Goal: Task Accomplishment & Management: Manage account settings

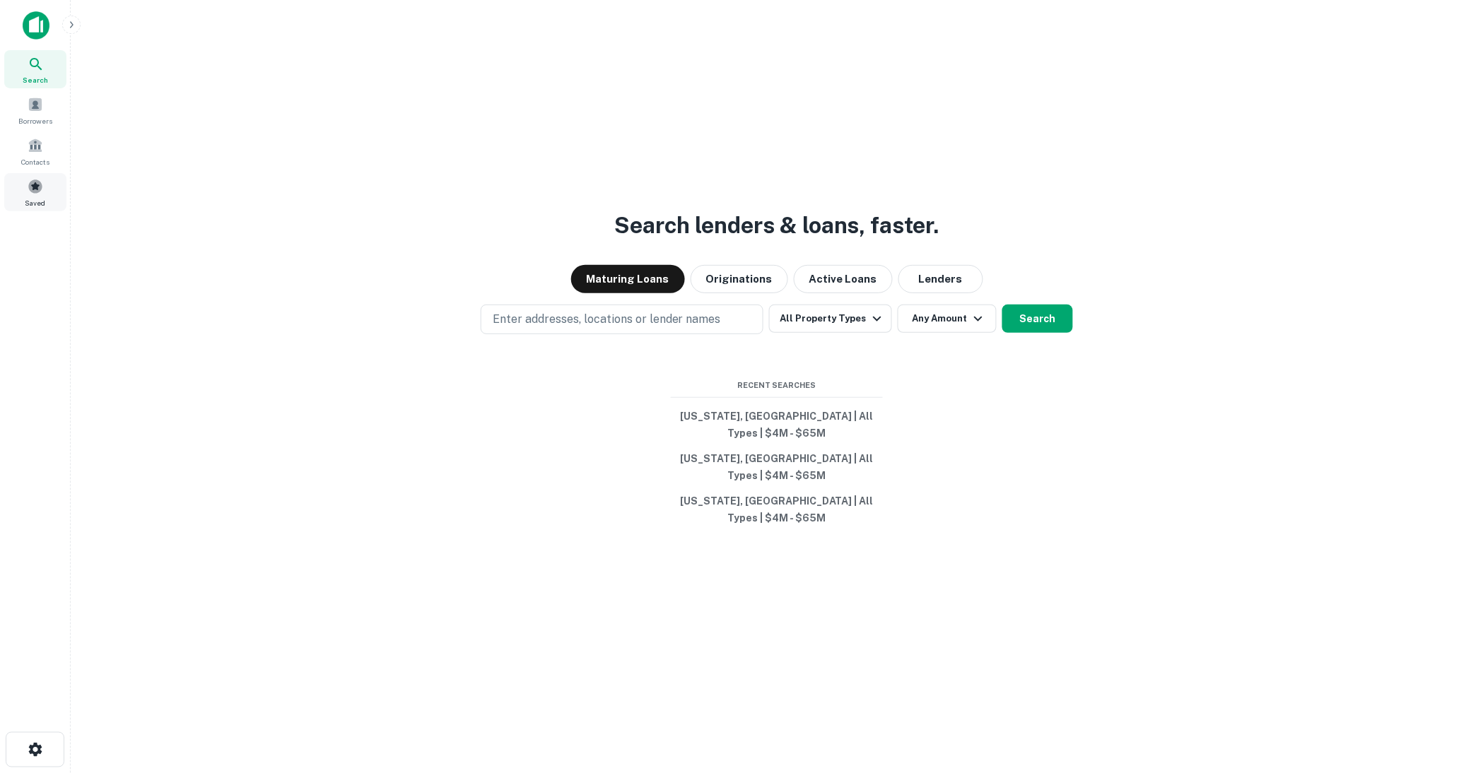
click at [40, 184] on span at bounding box center [36, 187] width 16 height 16
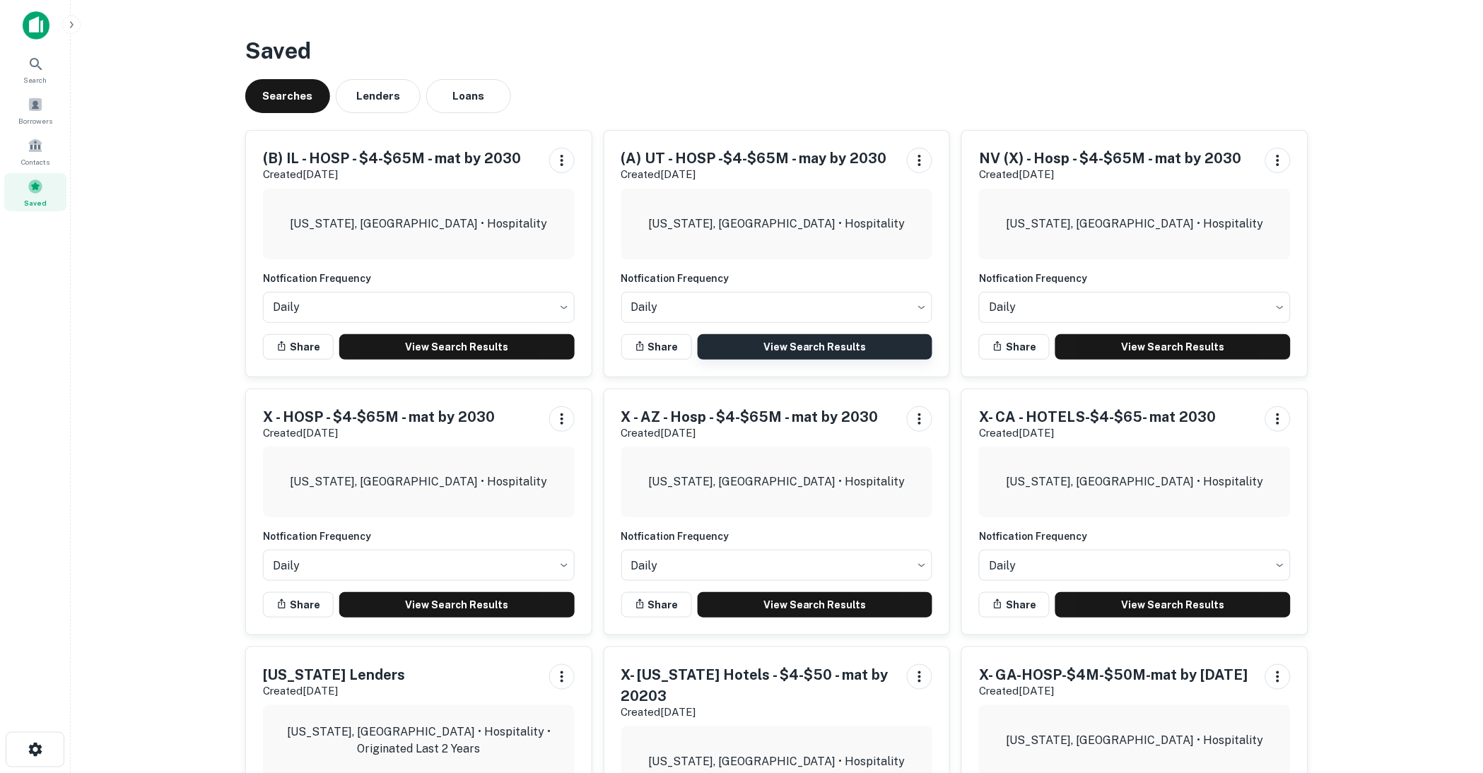
click at [807, 349] on link "View Search Results" at bounding box center [815, 346] width 235 height 25
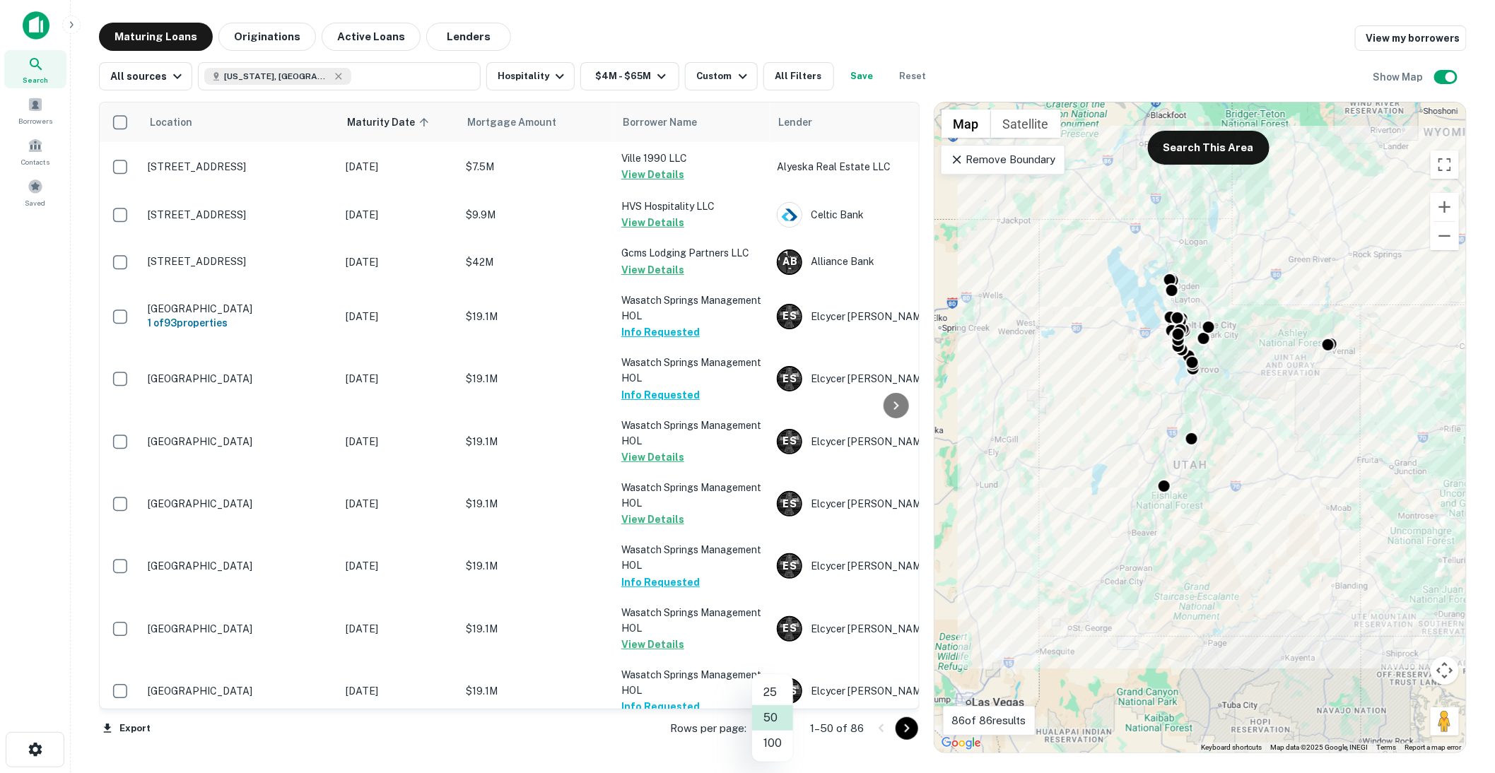
click at [782, 731] on body "Search Borrowers Contacts Saved Maturing Loans Originations Active Loans Lender…" at bounding box center [747, 386] width 1495 height 773
click at [768, 746] on li "100" at bounding box center [772, 743] width 41 height 25
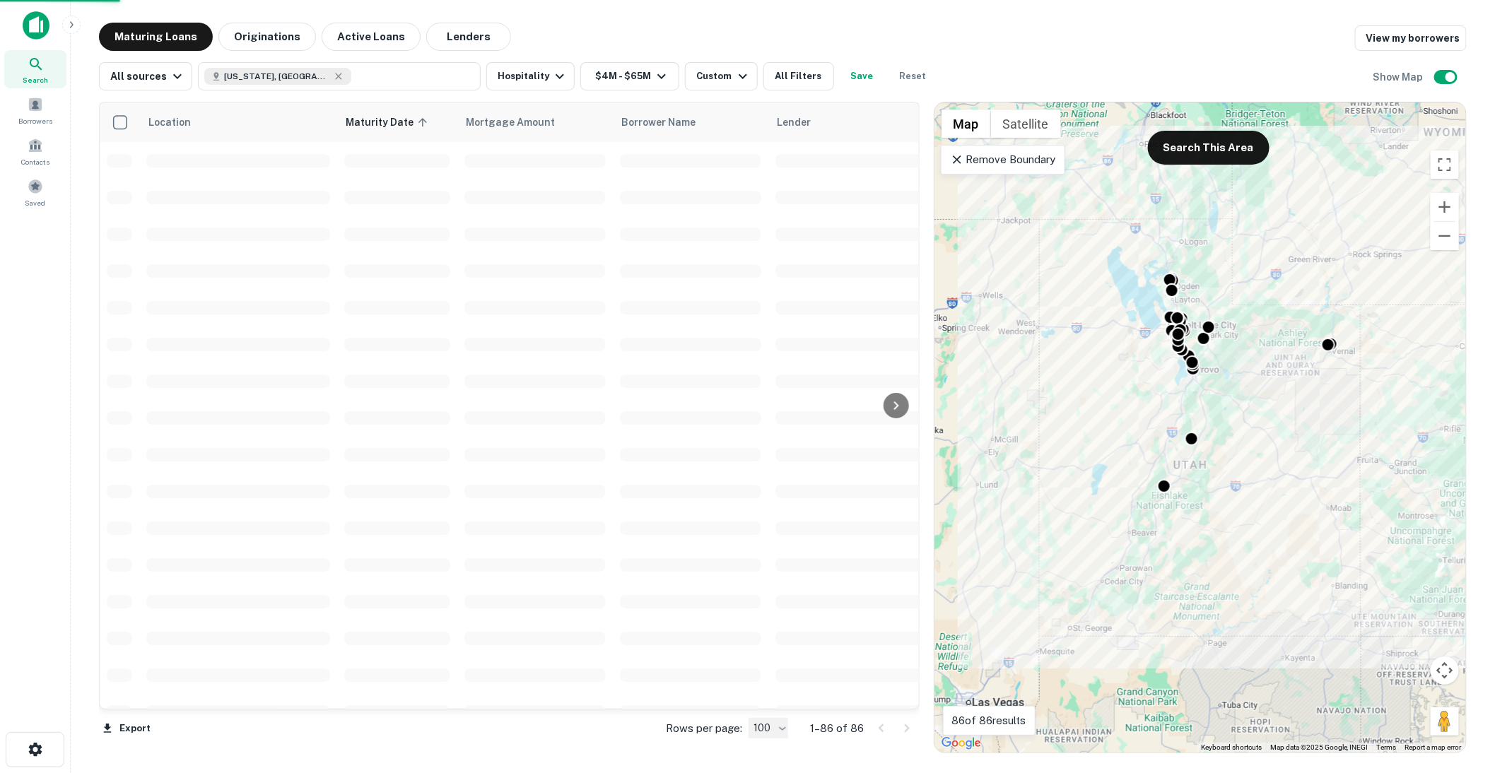
type input "***"
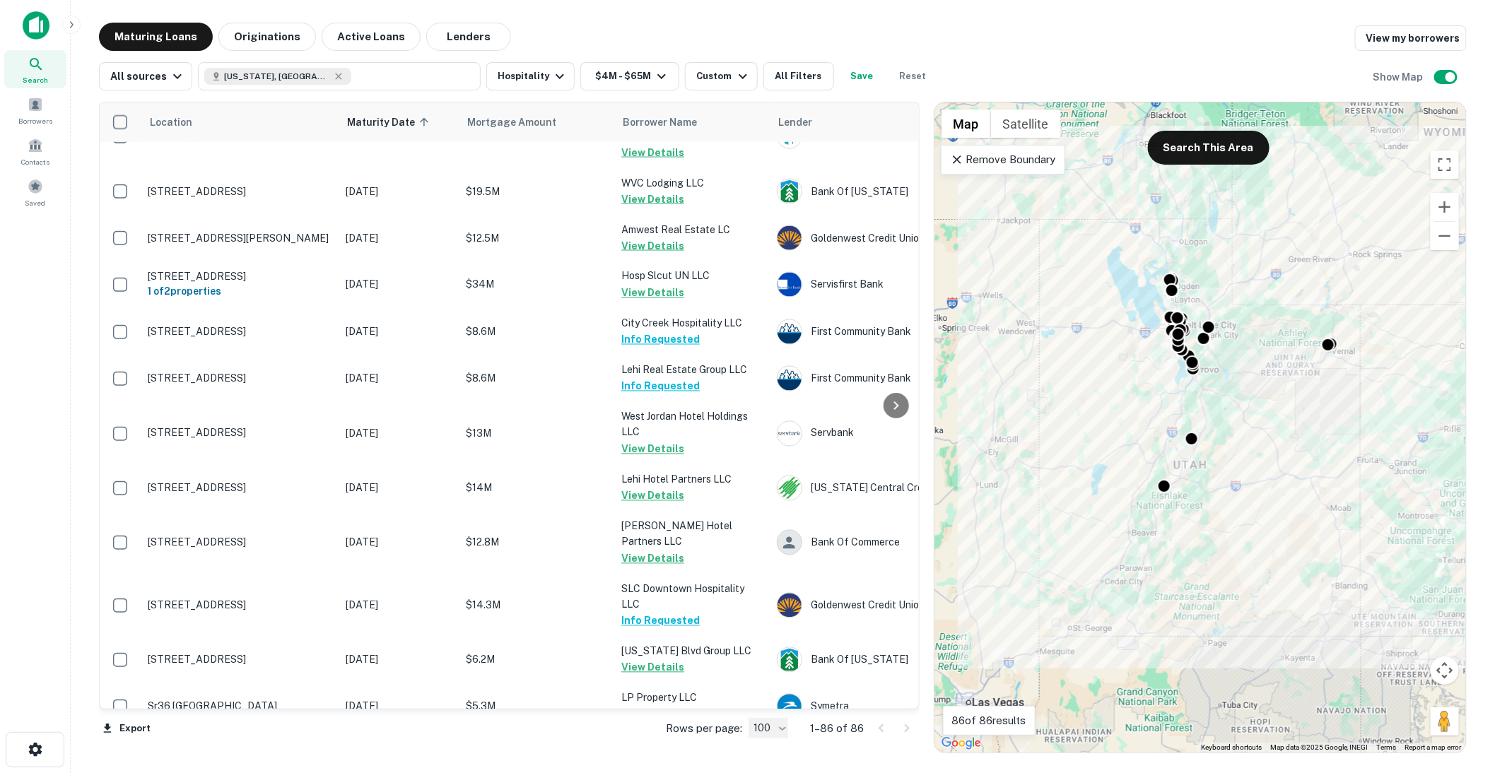
scroll to position [3877, 0]
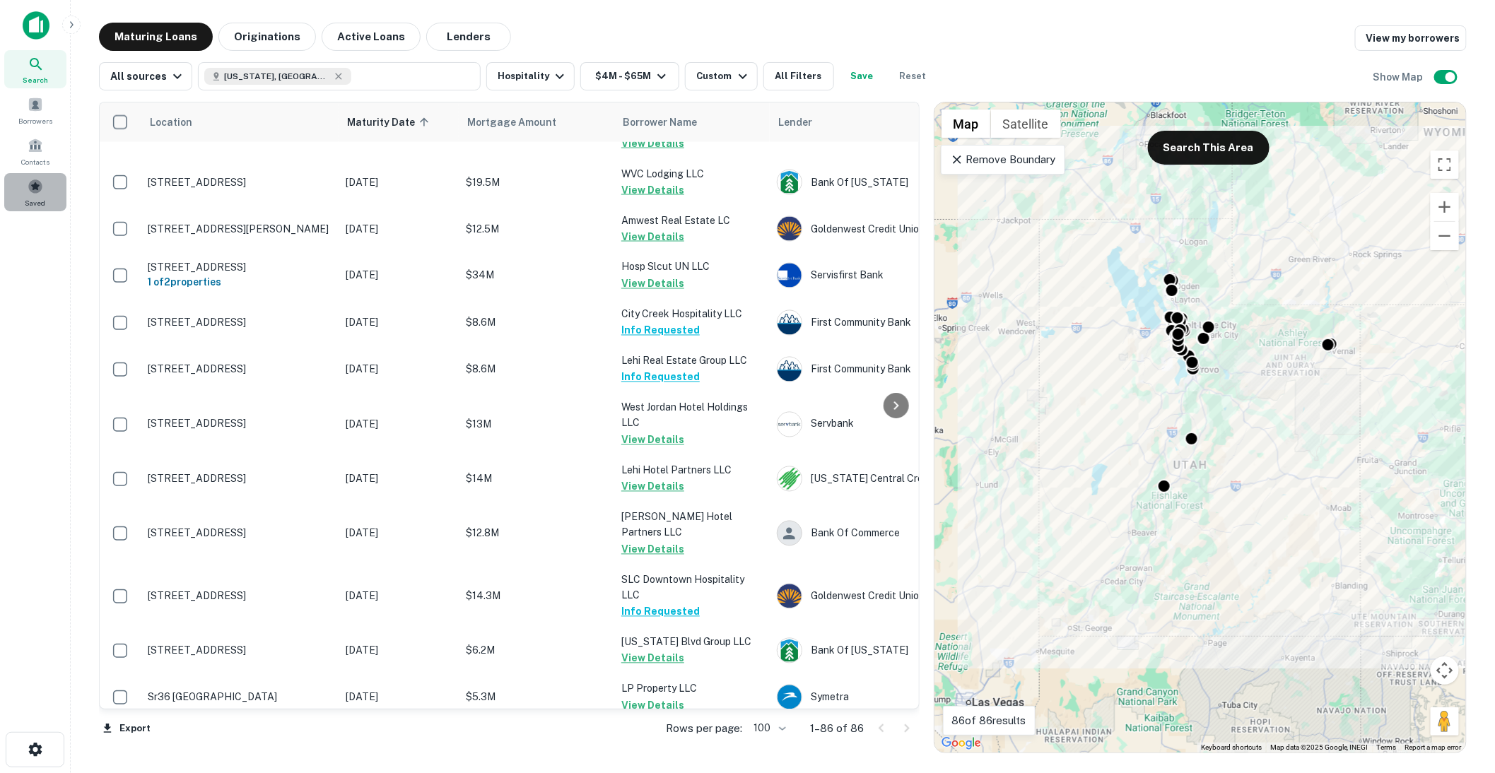
click at [33, 193] on span at bounding box center [36, 187] width 16 height 16
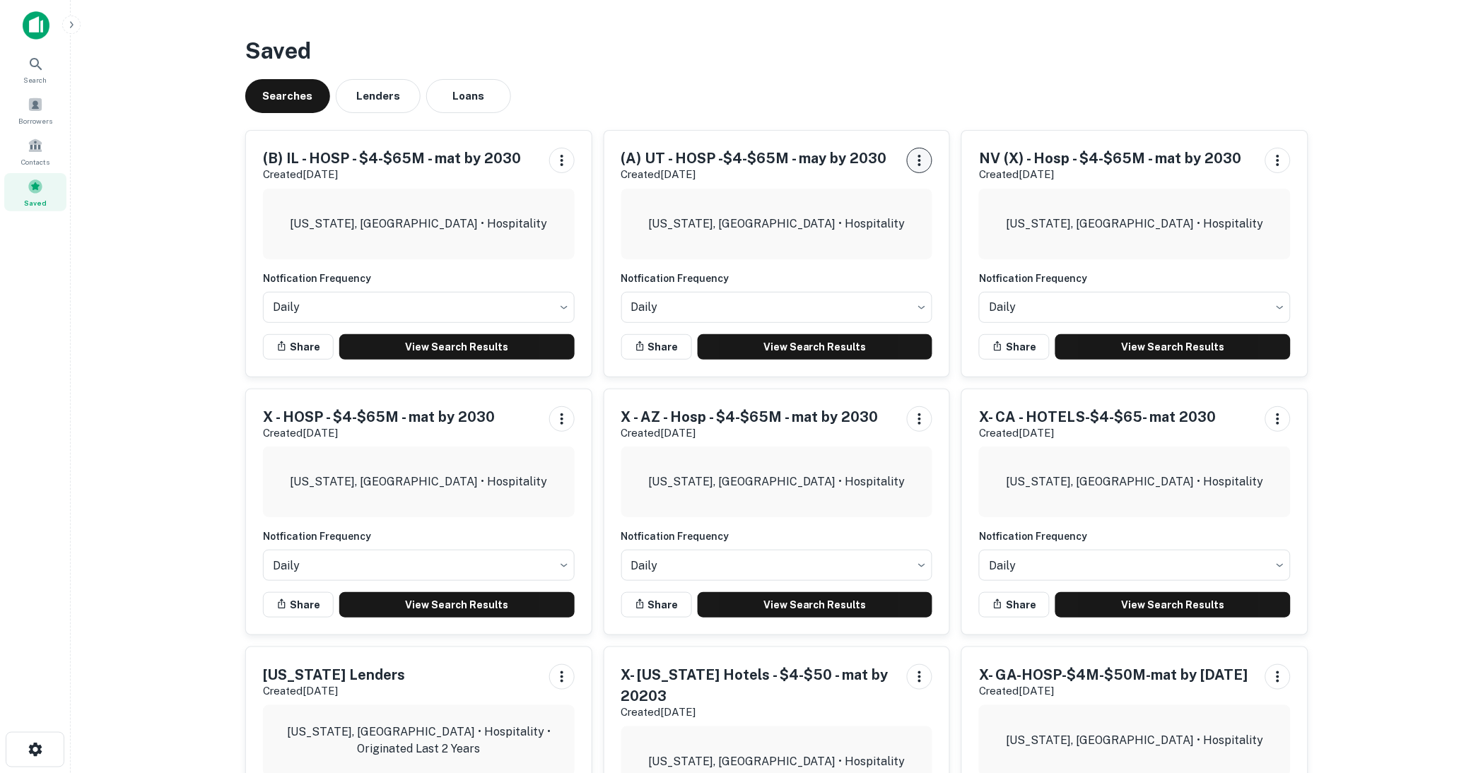
click at [921, 158] on icon "button" at bounding box center [919, 160] width 17 height 17
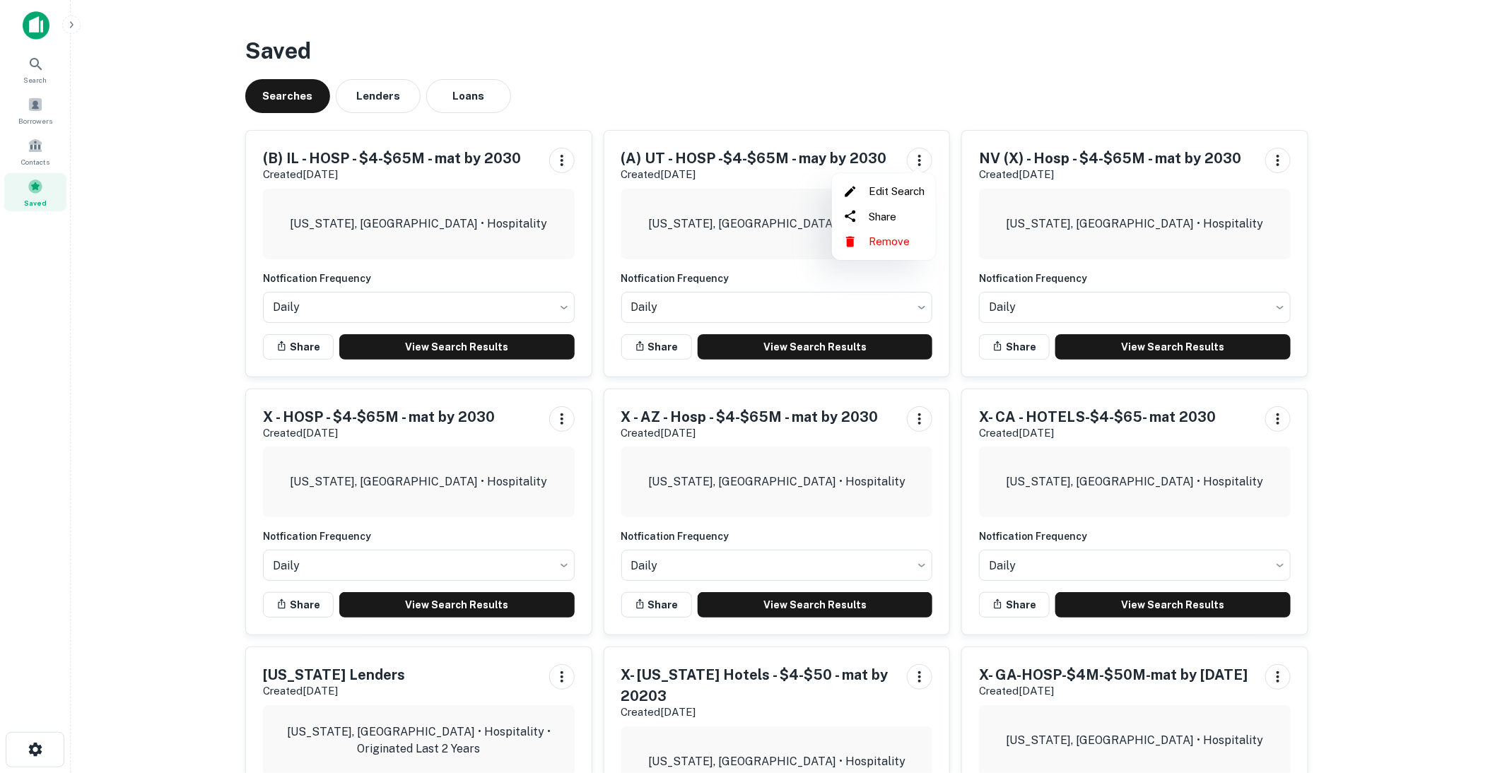
click at [898, 192] on li "Edit Search" at bounding box center [883, 191] width 93 height 25
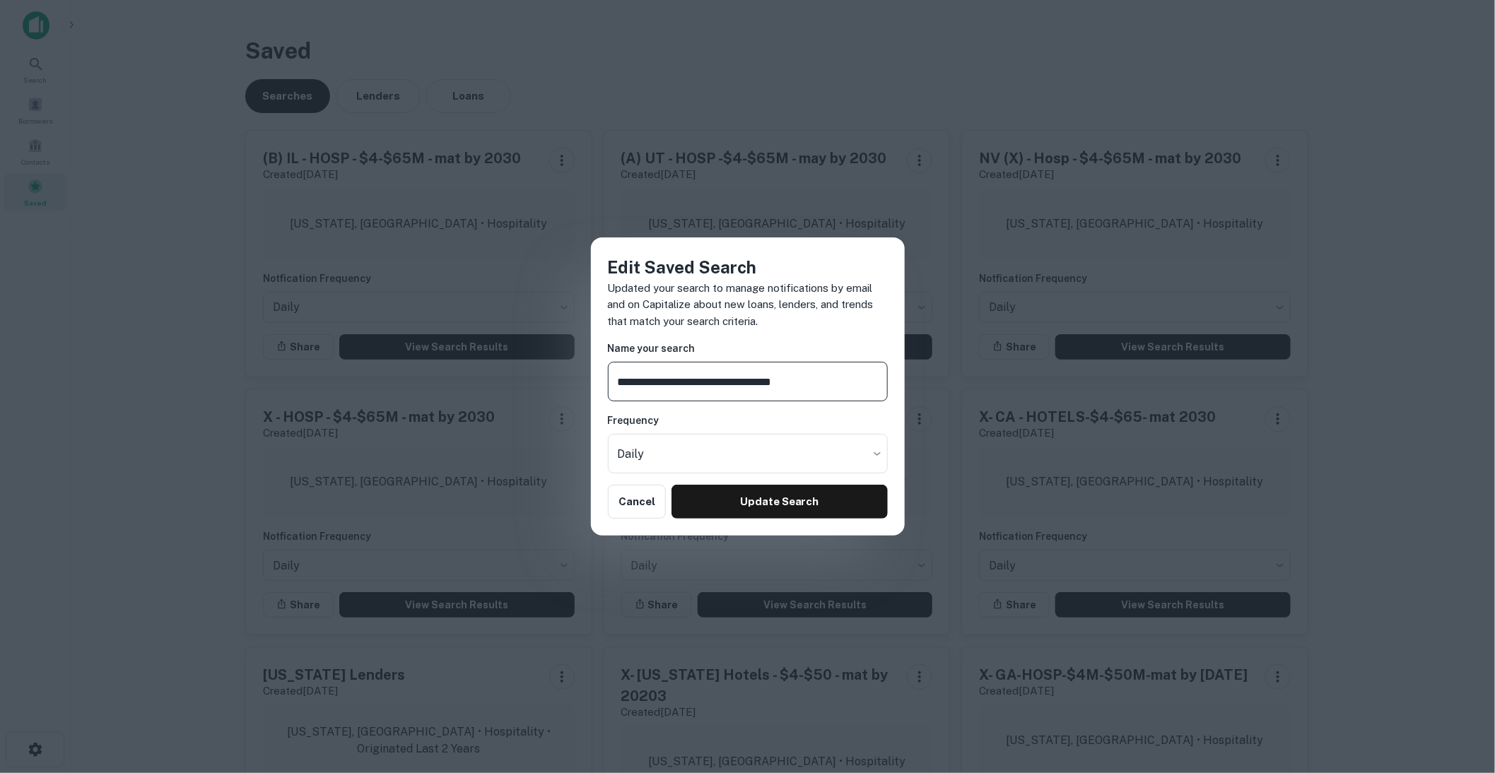
drag, startPoint x: 631, startPoint y: 382, endPoint x: 547, endPoint y: 387, distance: 84.2
click at [548, 387] on div "**********" at bounding box center [747, 386] width 1495 height 773
type input "**********"
click at [810, 497] on button "Update Search" at bounding box center [779, 502] width 216 height 34
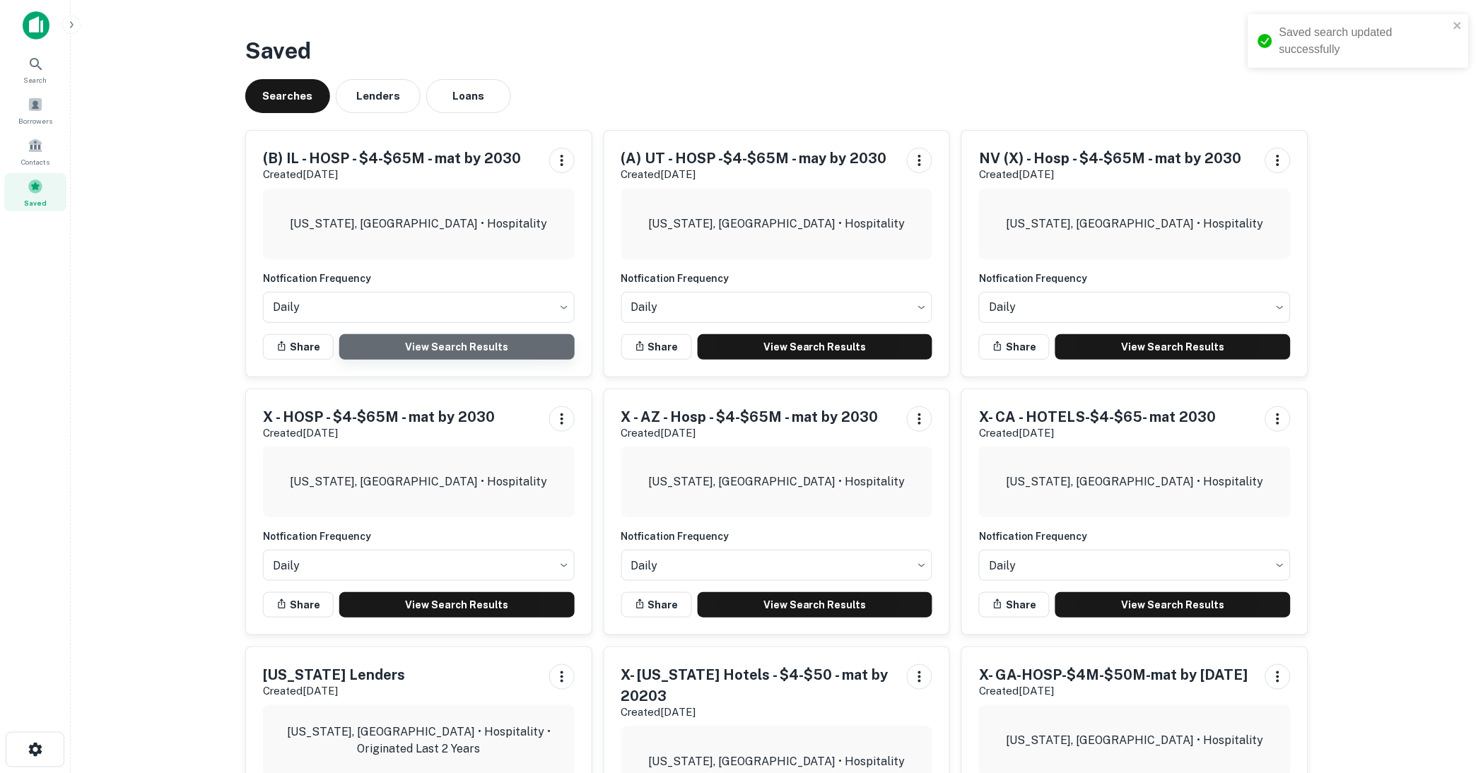
click at [436, 348] on link "View Search Results" at bounding box center [456, 346] width 235 height 25
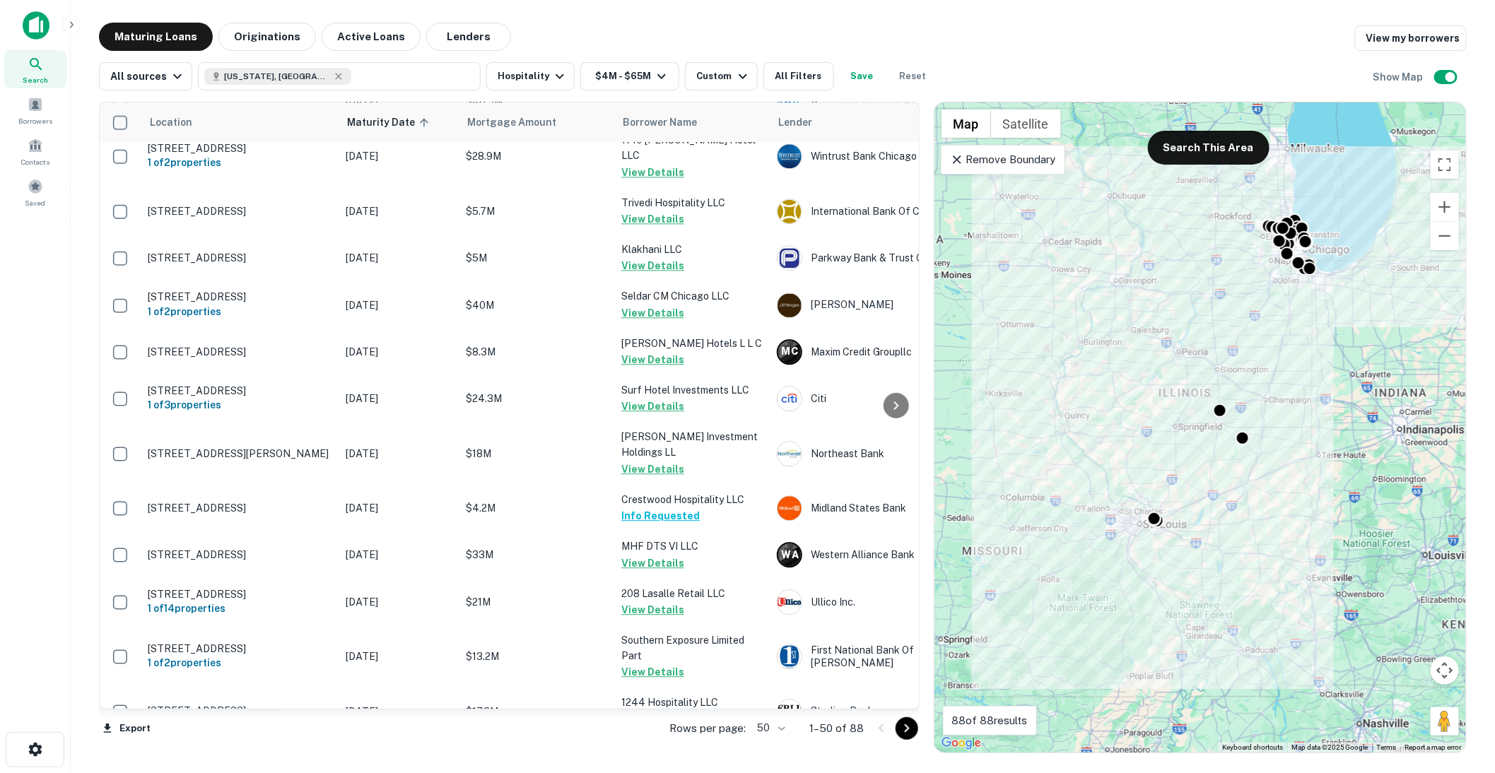
scroll to position [1611, 0]
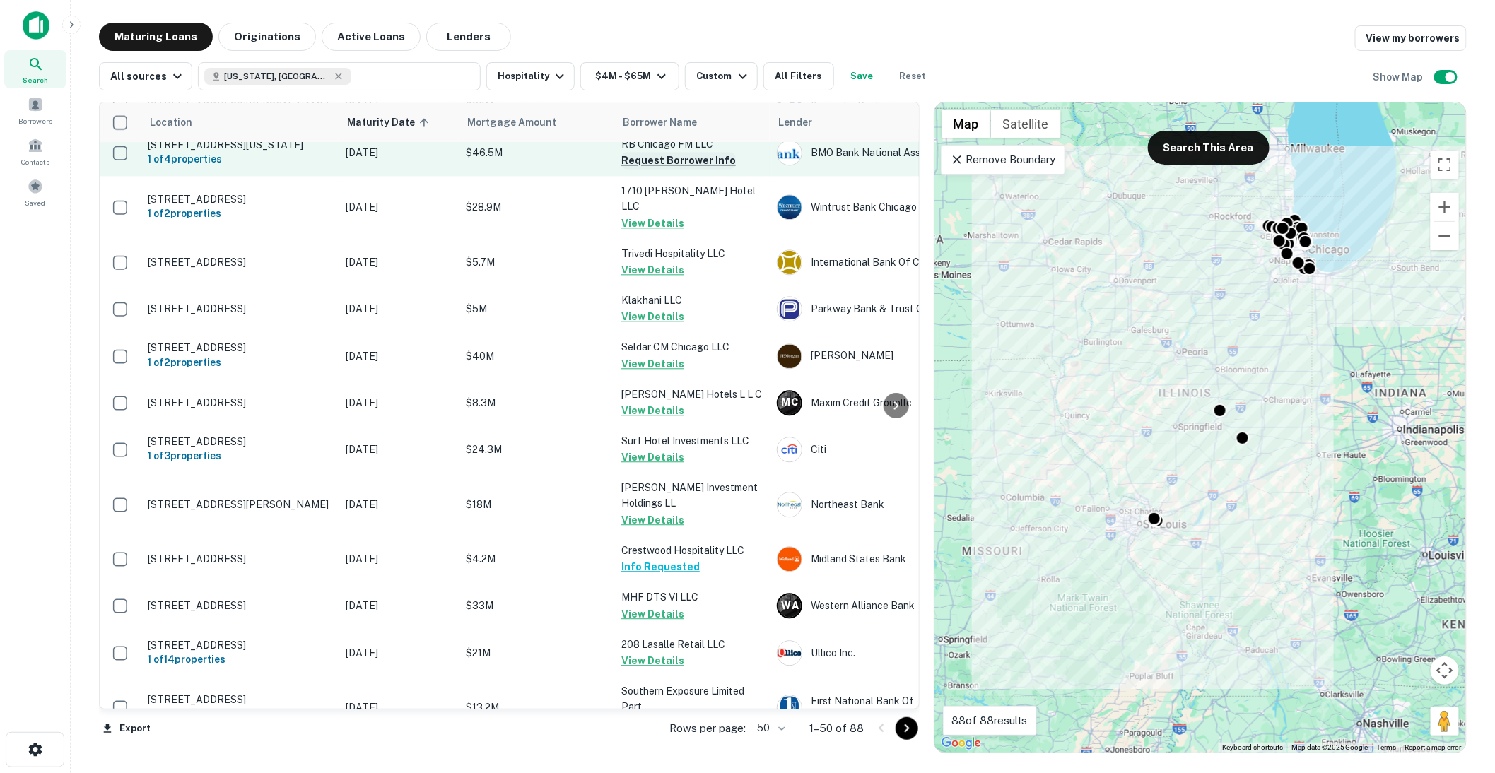
click at [661, 169] on button "Request Borrower Info" at bounding box center [678, 160] width 114 height 17
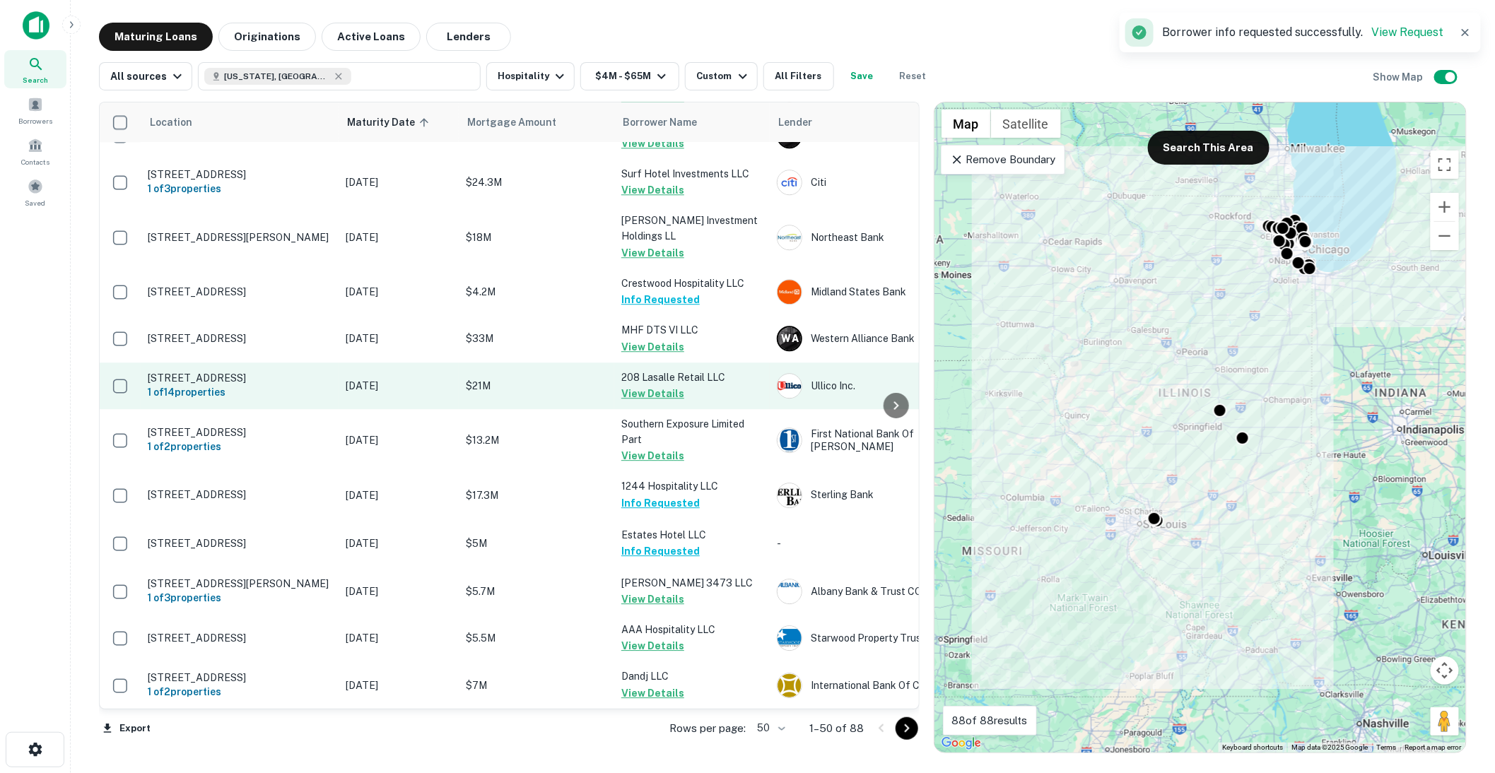
scroll to position [1925, 0]
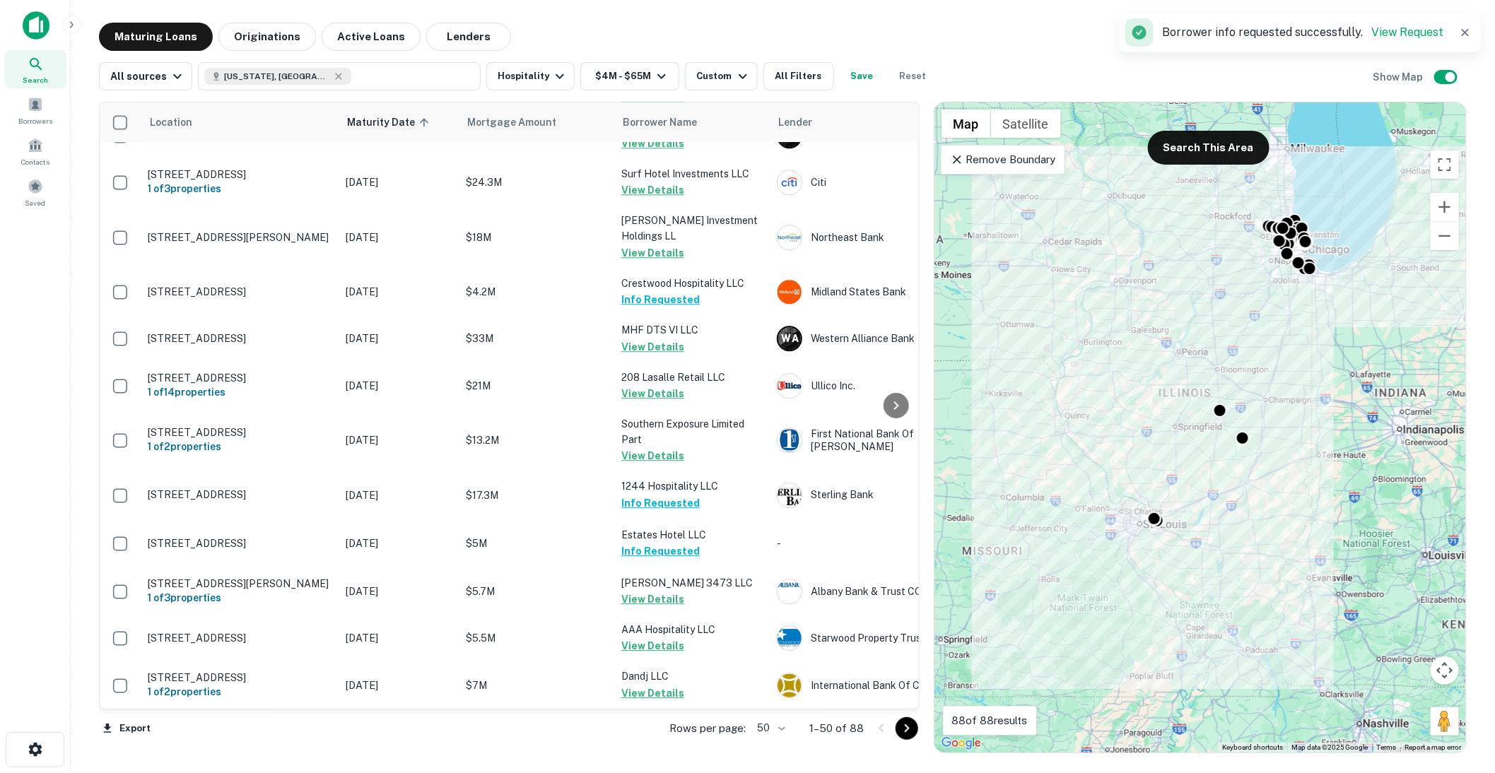
click at [903, 728] on icon "Go to next page" at bounding box center [906, 728] width 17 height 17
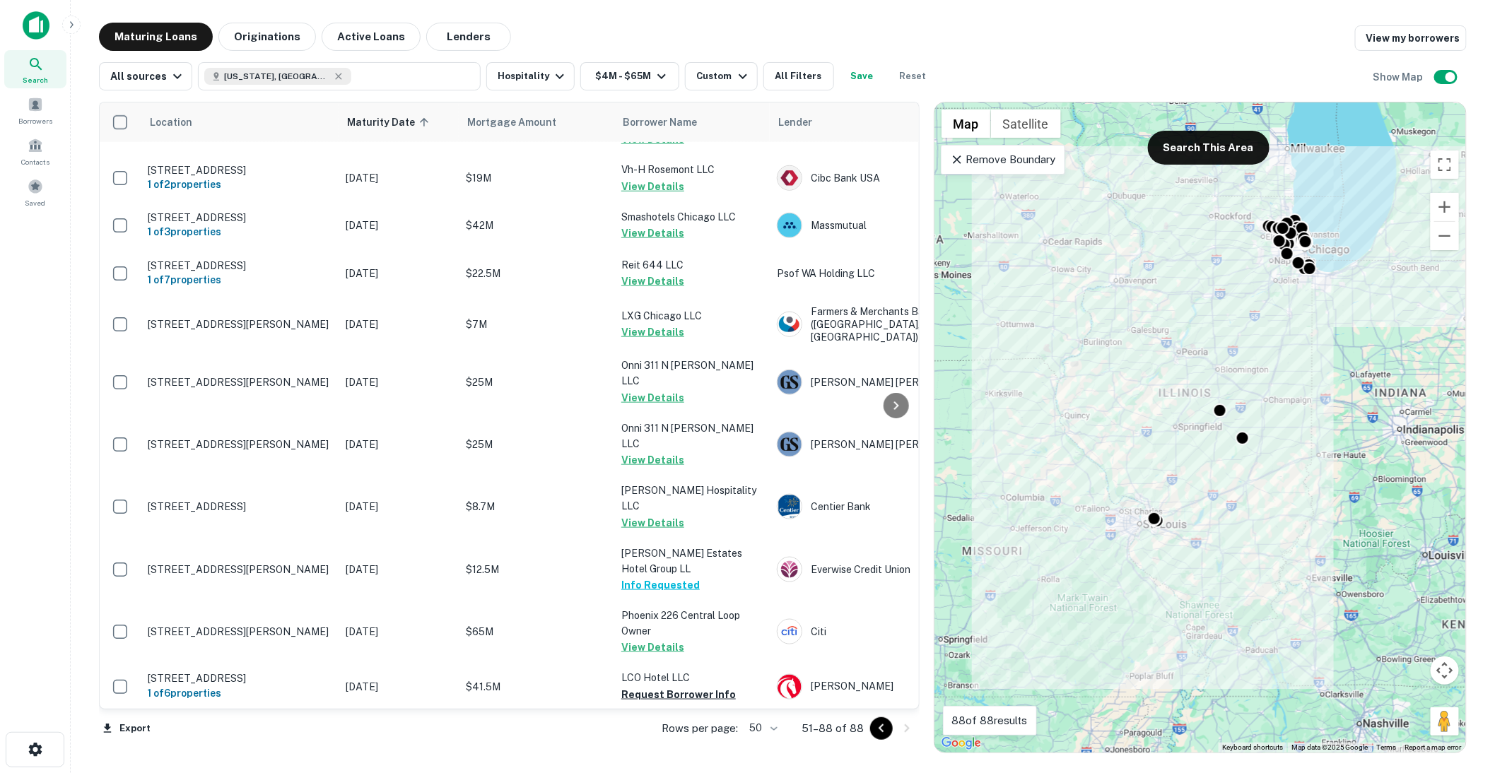
scroll to position [626, 0]
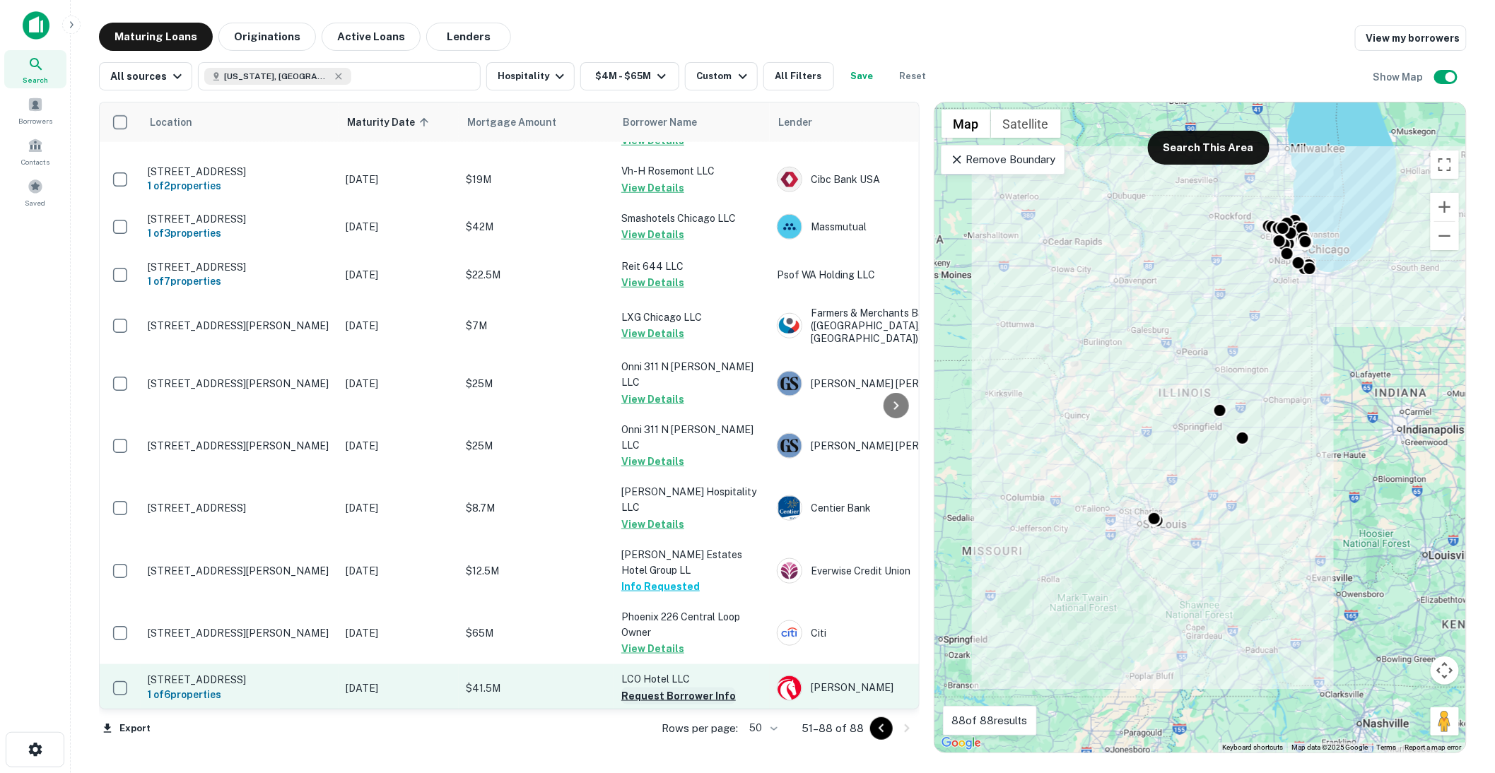
click at [661, 688] on button "Request Borrower Info" at bounding box center [678, 696] width 114 height 17
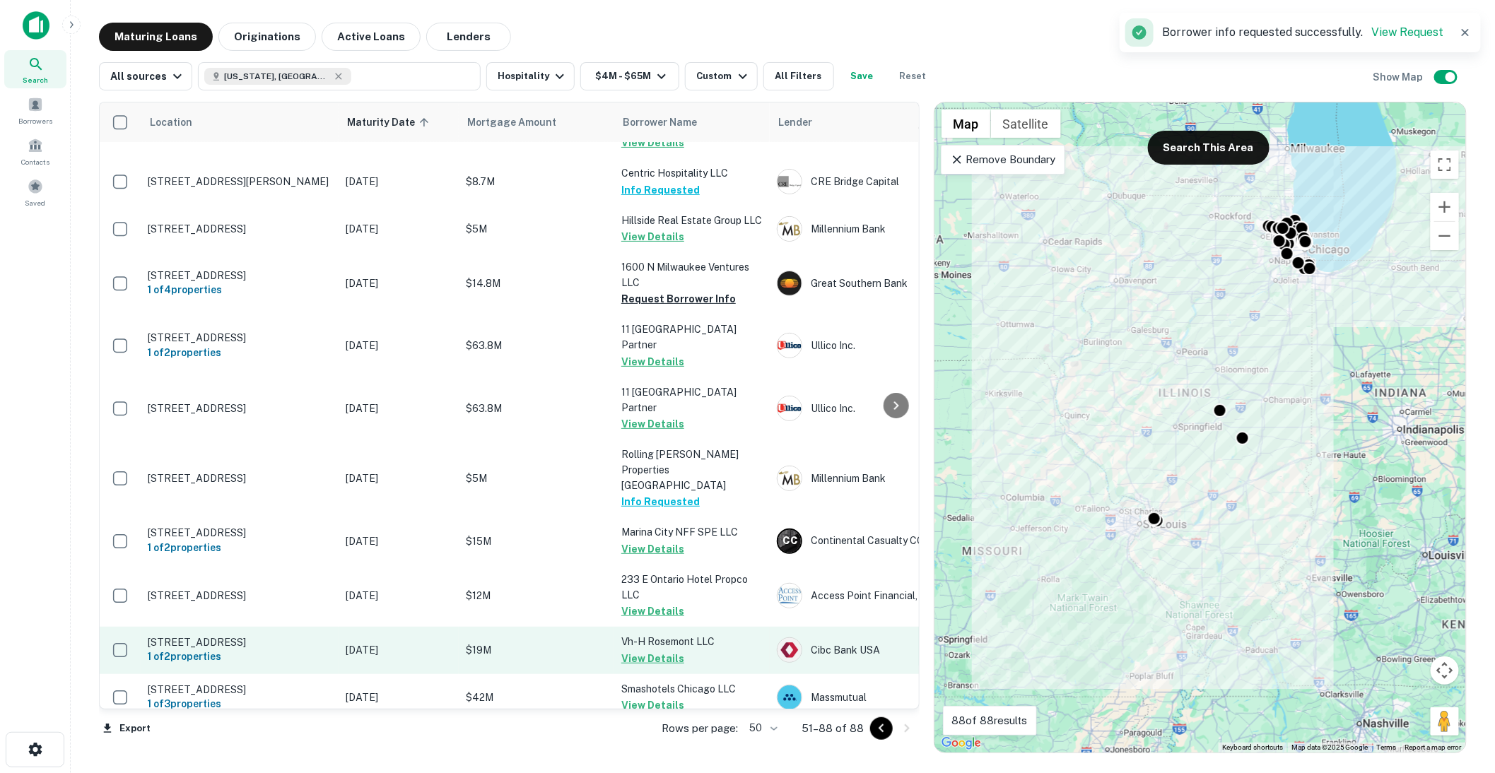
scroll to position [0, 0]
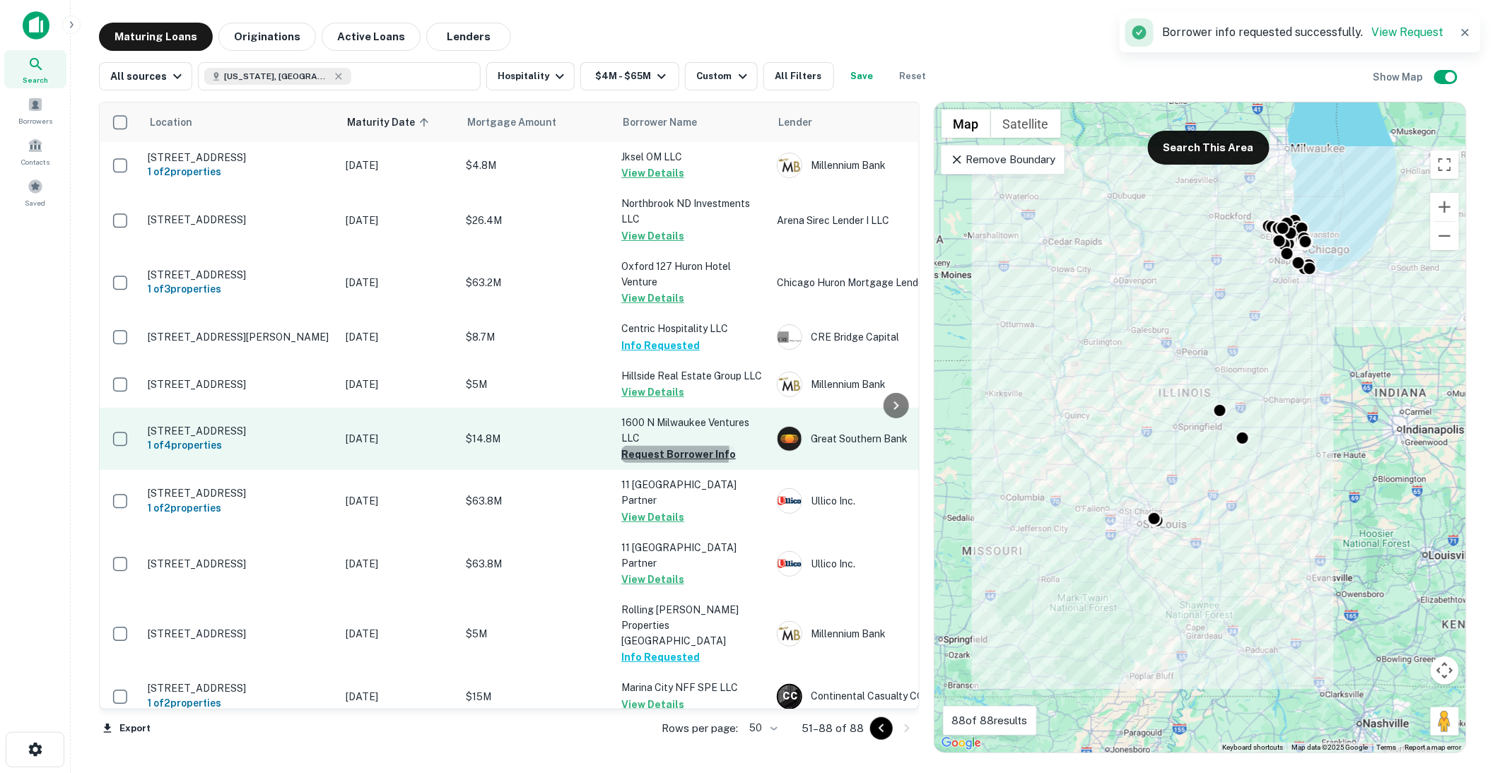
click at [662, 450] on button "Request Borrower Info" at bounding box center [678, 454] width 114 height 17
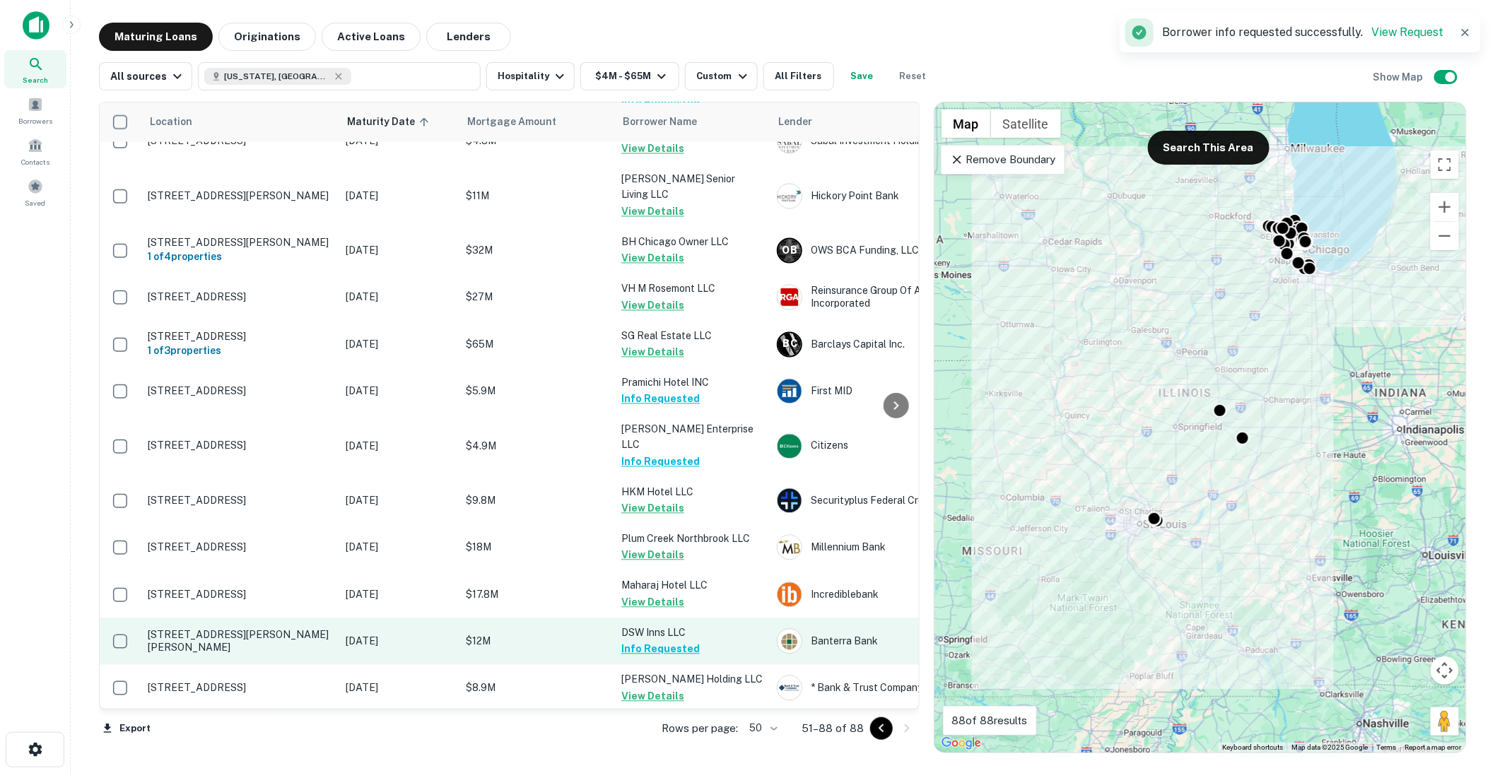
scroll to position [1333, 0]
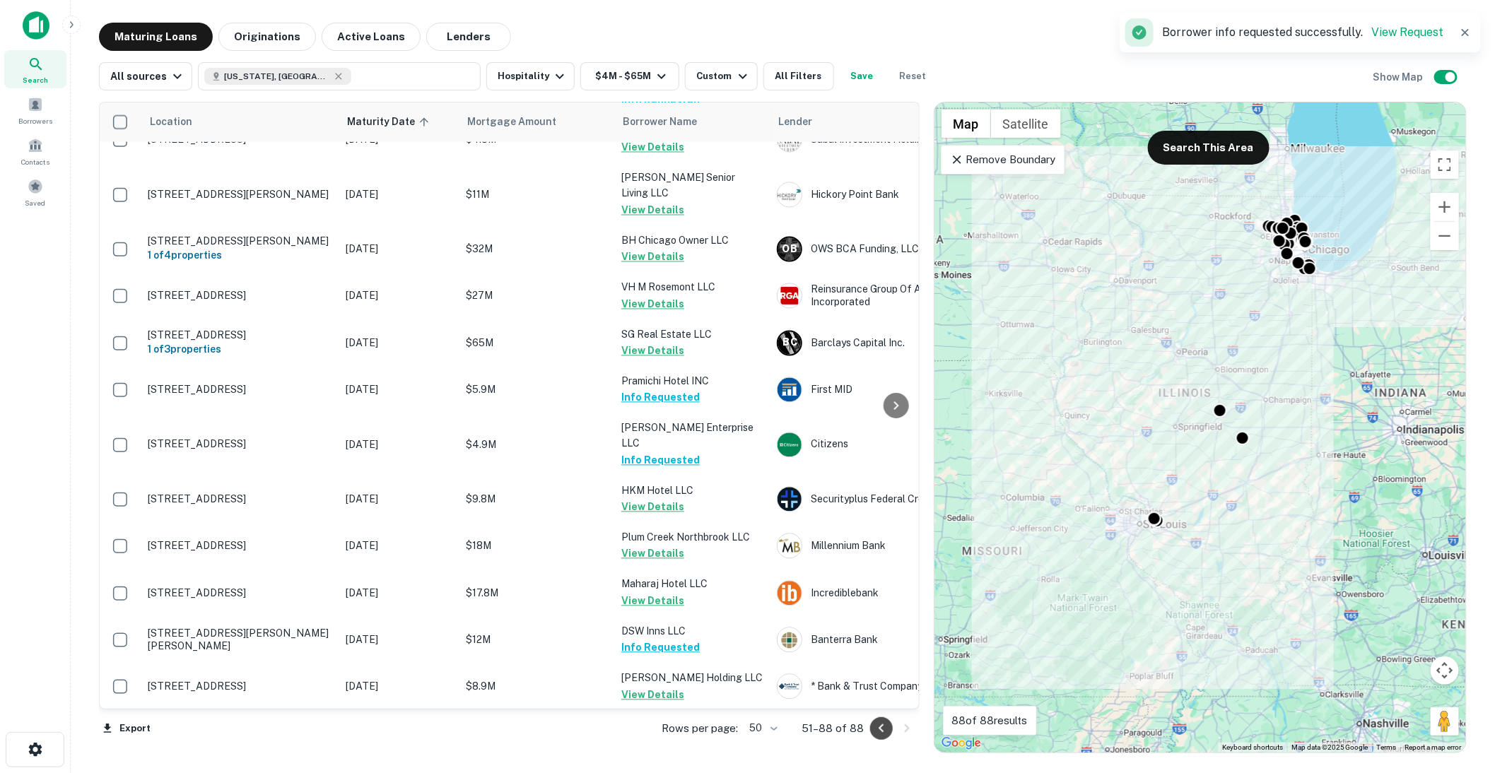
click at [883, 722] on icon "Go to previous page" at bounding box center [881, 728] width 17 height 17
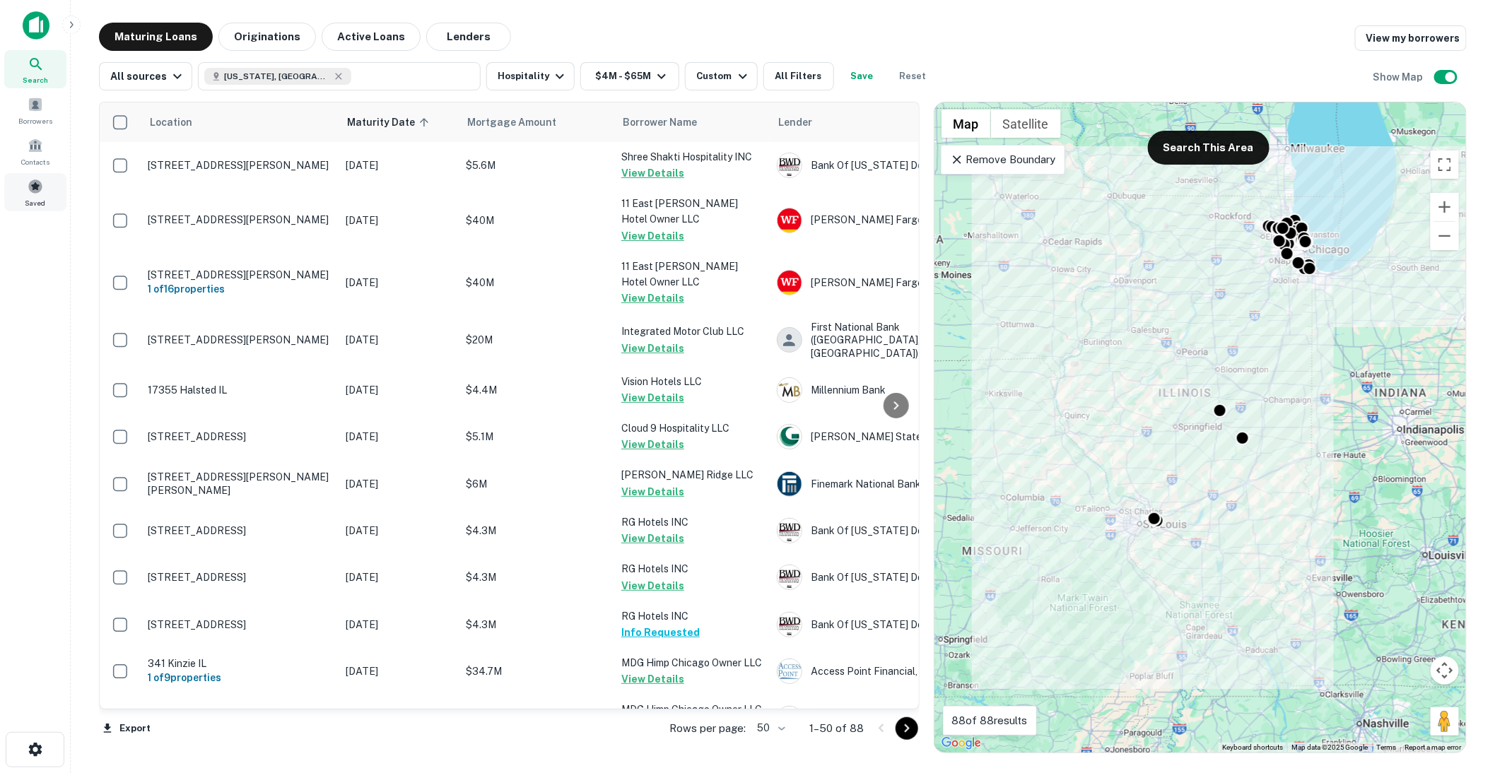
click at [33, 189] on span at bounding box center [36, 187] width 16 height 16
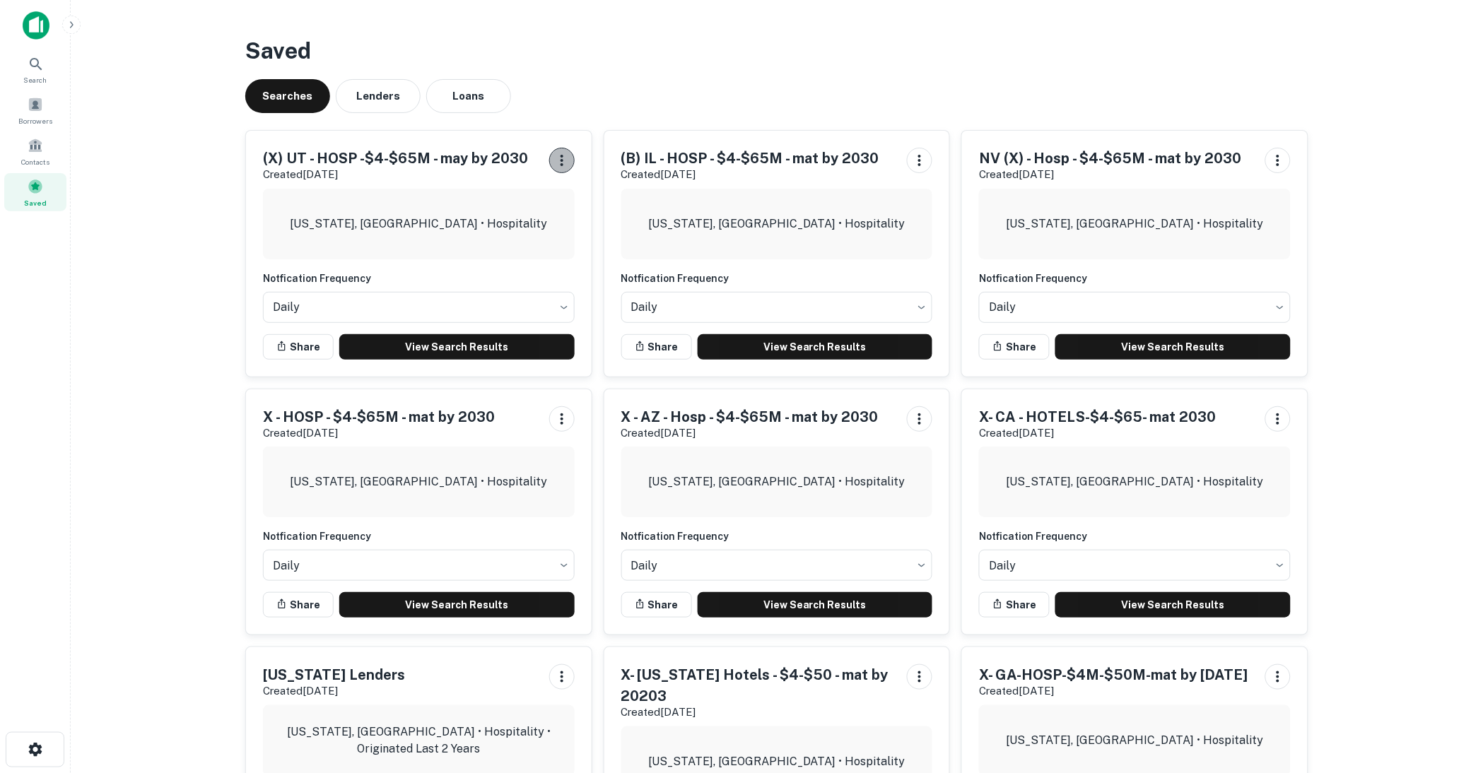
click at [560, 158] on icon "button" at bounding box center [561, 160] width 17 height 17
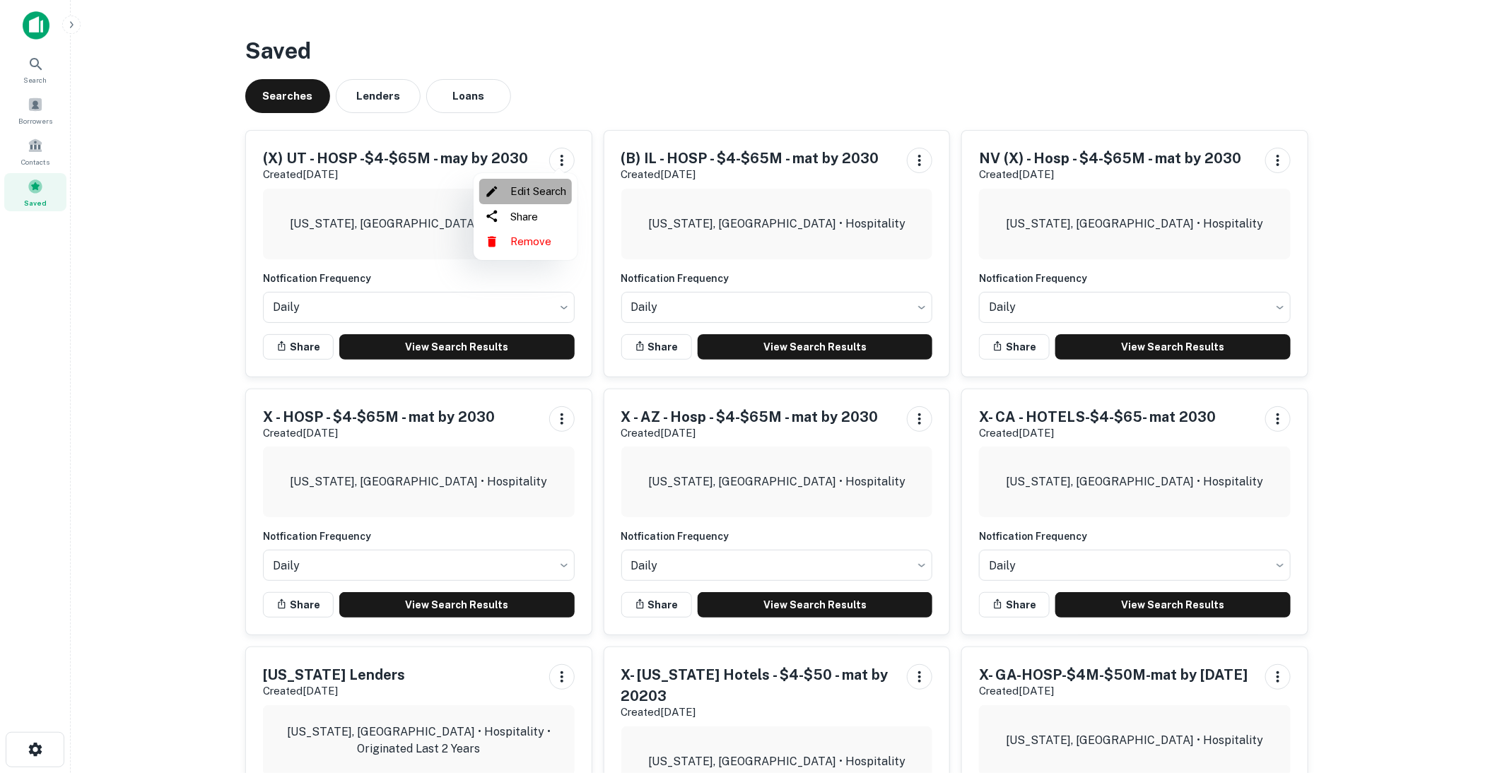
click at [536, 196] on li "Edit Search" at bounding box center [525, 191] width 93 height 25
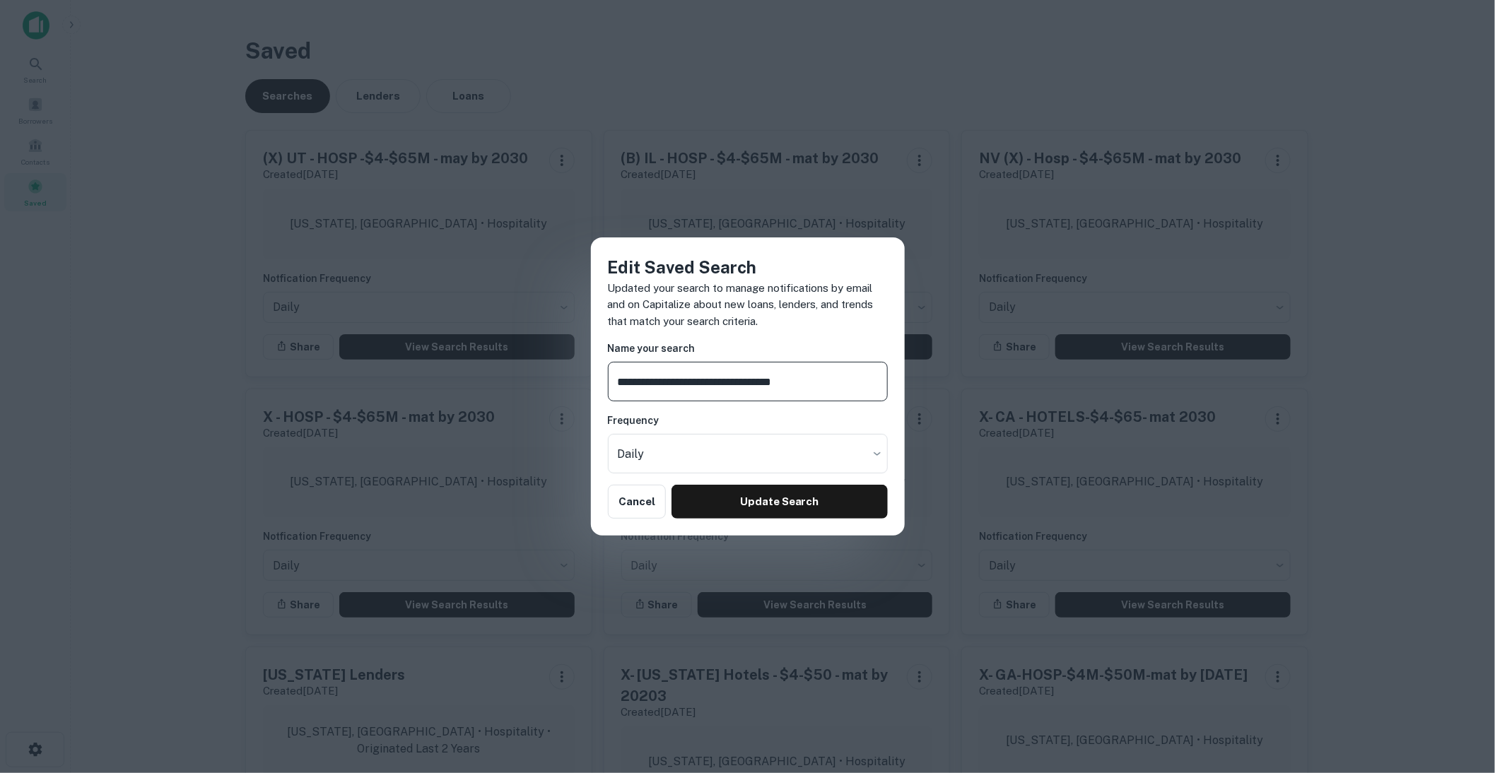
click at [629, 383] on input "**********" at bounding box center [748, 382] width 280 height 40
click at [636, 500] on button "Cancel" at bounding box center [637, 502] width 59 height 34
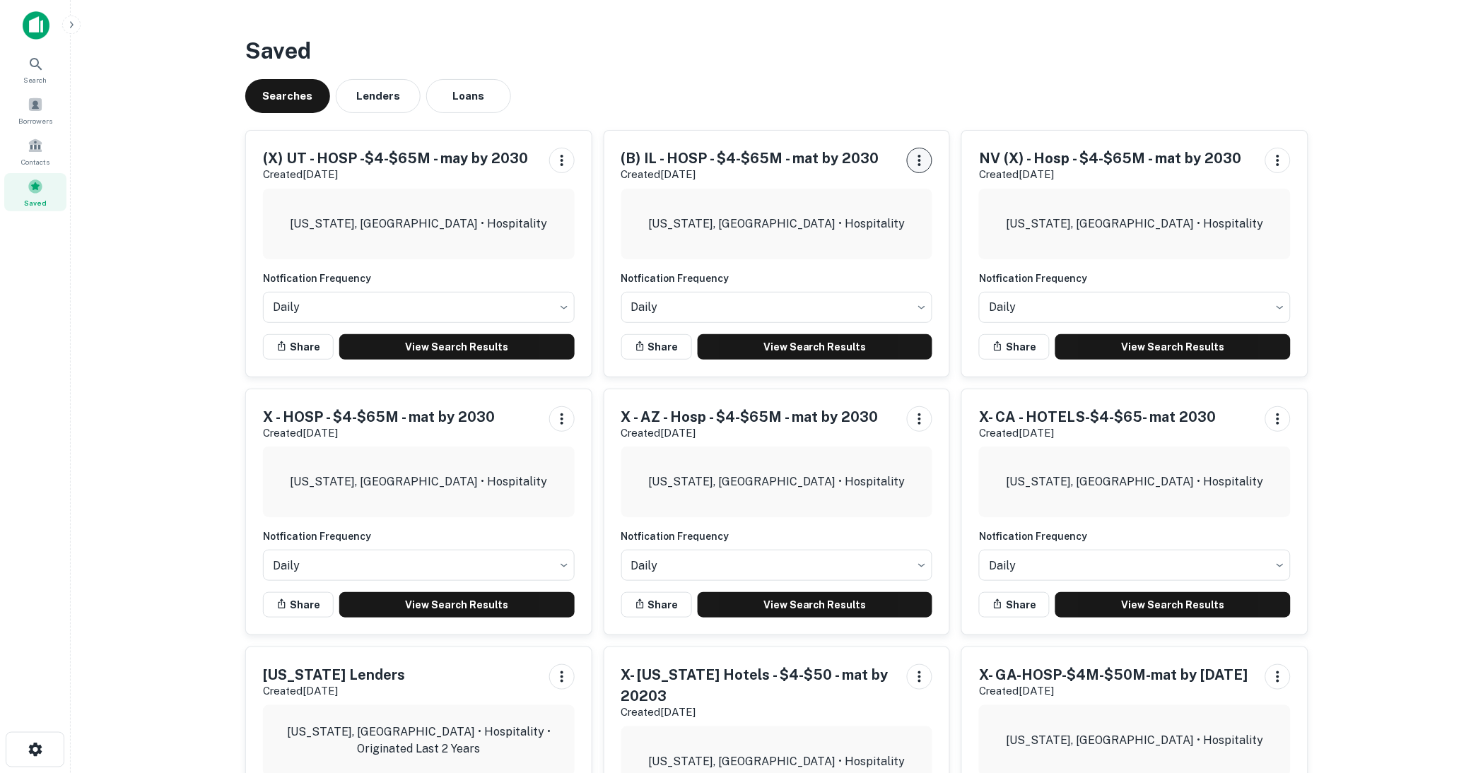
click at [920, 158] on icon "button" at bounding box center [919, 160] width 17 height 17
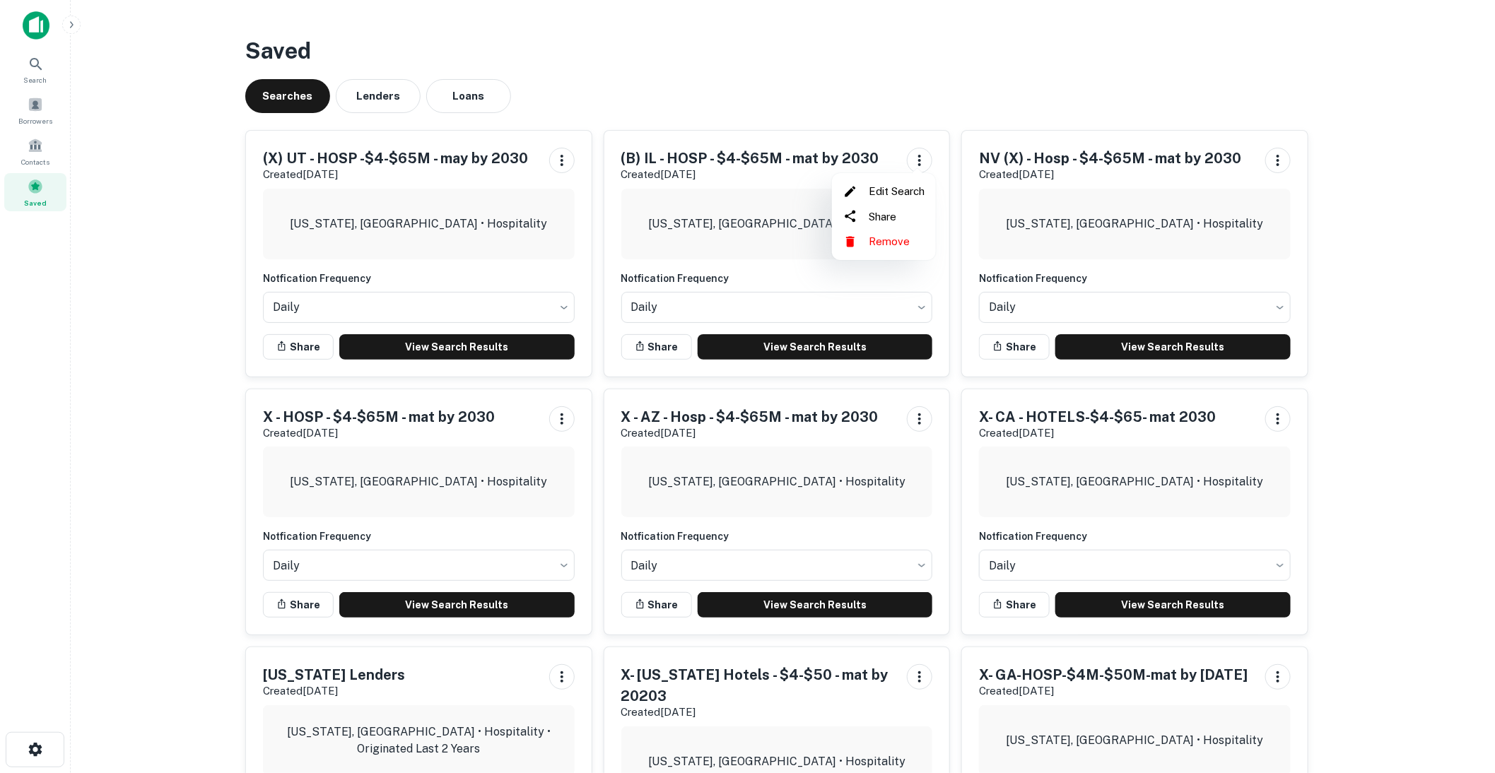
click at [885, 189] on li "Edit Search" at bounding box center [883, 191] width 93 height 25
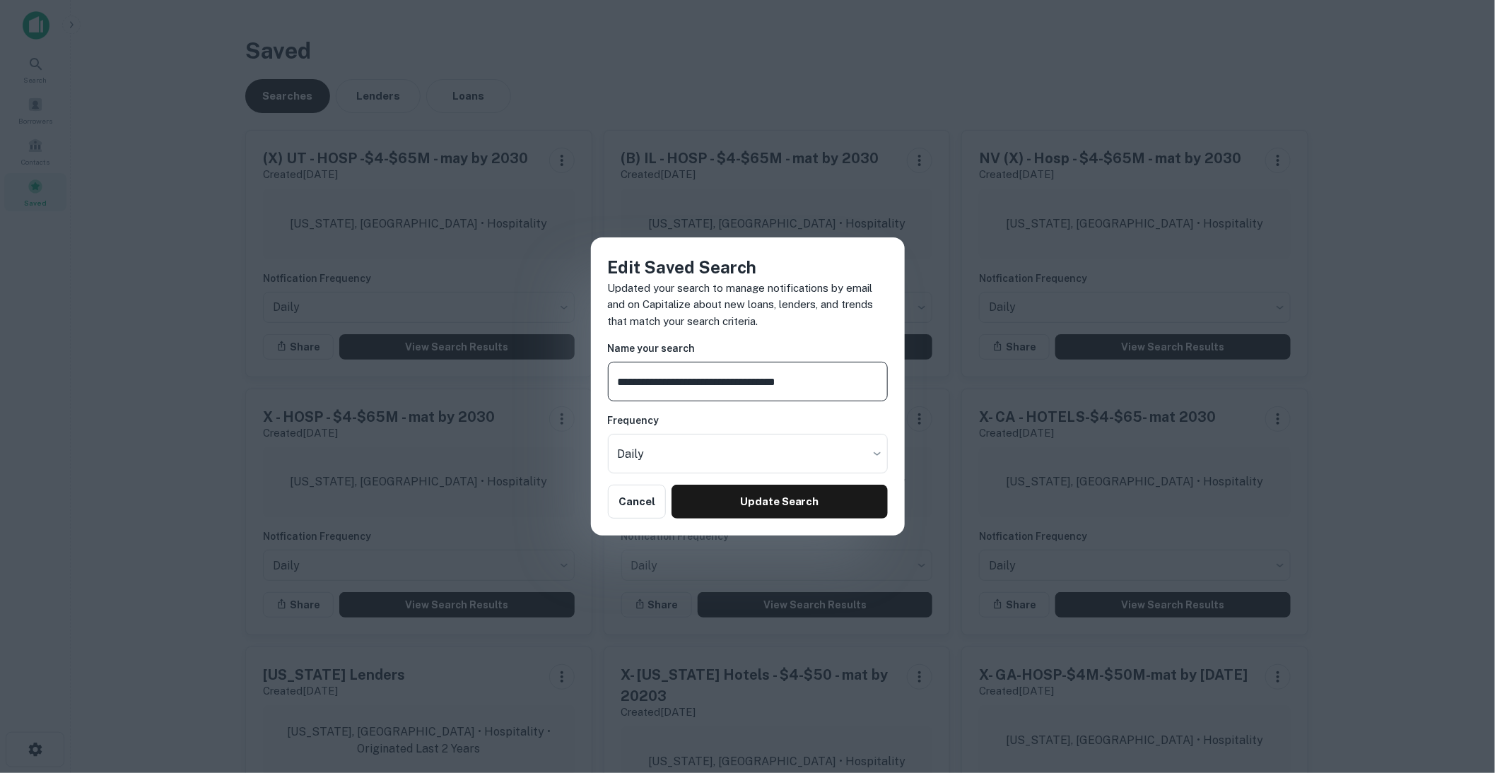
click at [627, 379] on input "**********" at bounding box center [748, 382] width 280 height 40
type input "**********"
click at [722, 500] on button "Update Search" at bounding box center [779, 502] width 216 height 34
